Goal: Task Accomplishment & Management: Manage account settings

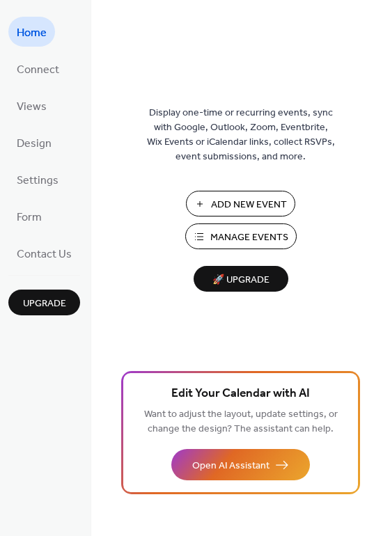
click at [252, 233] on span "Manage Events" at bounding box center [249, 237] width 78 height 15
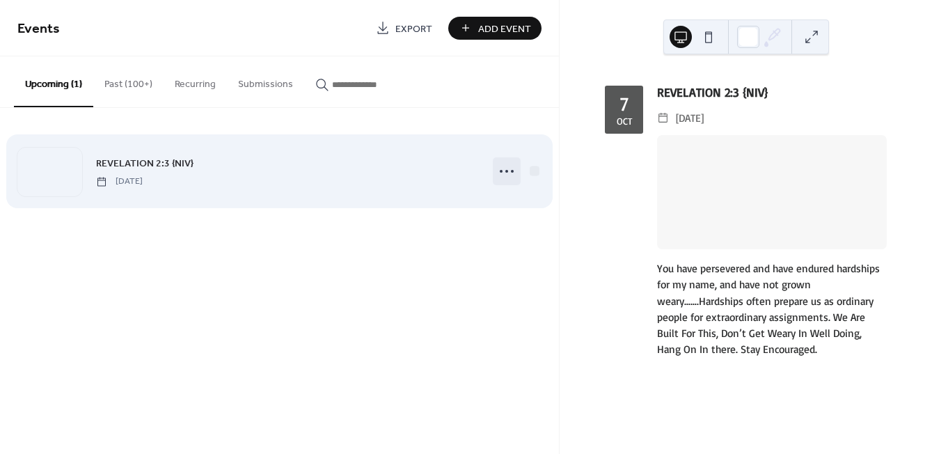
click at [503, 168] on icon at bounding box center [507, 171] width 22 height 22
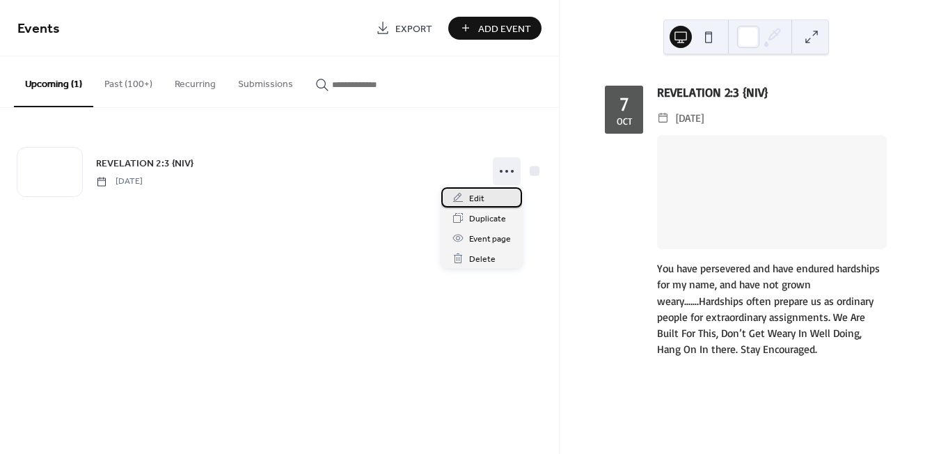
click at [477, 196] on span "Edit" at bounding box center [476, 198] width 15 height 15
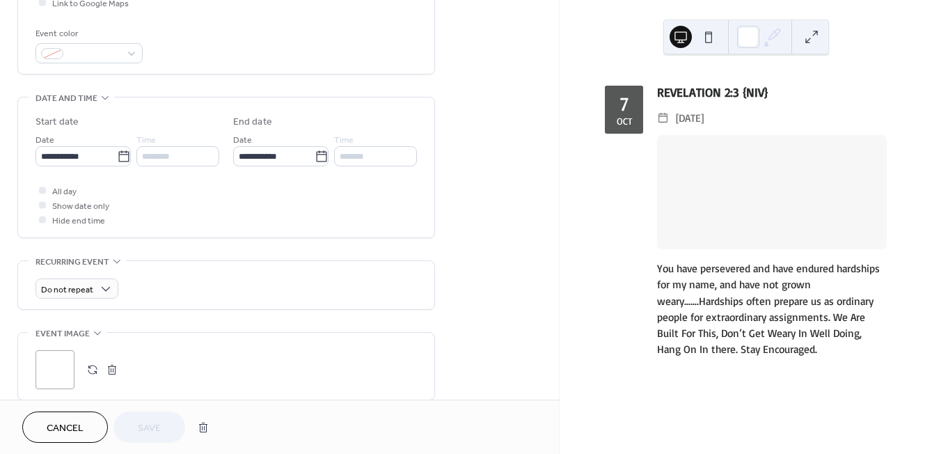
scroll to position [361, 0]
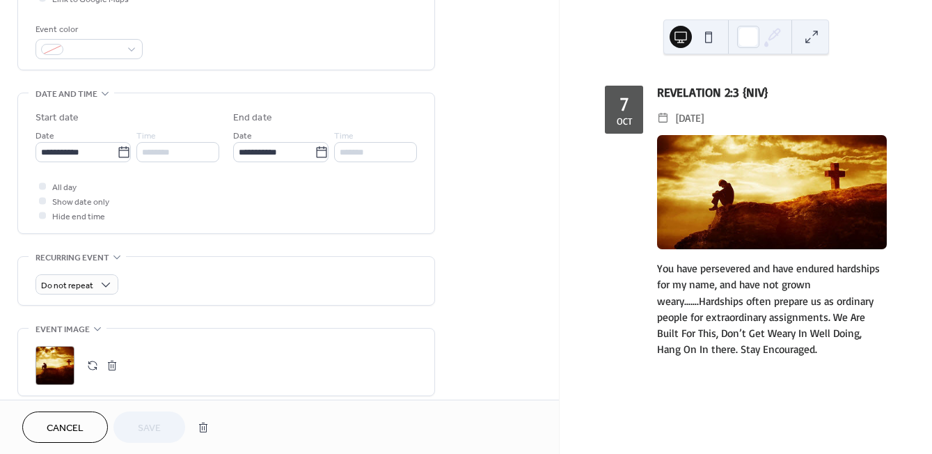
click at [117, 363] on button "button" at bounding box center [111, 365] width 19 height 19
click at [65, 358] on icon at bounding box center [55, 365] width 22 height 22
click at [159, 423] on span "Save" at bounding box center [149, 428] width 23 height 15
